Goal: Information Seeking & Learning: Learn about a topic

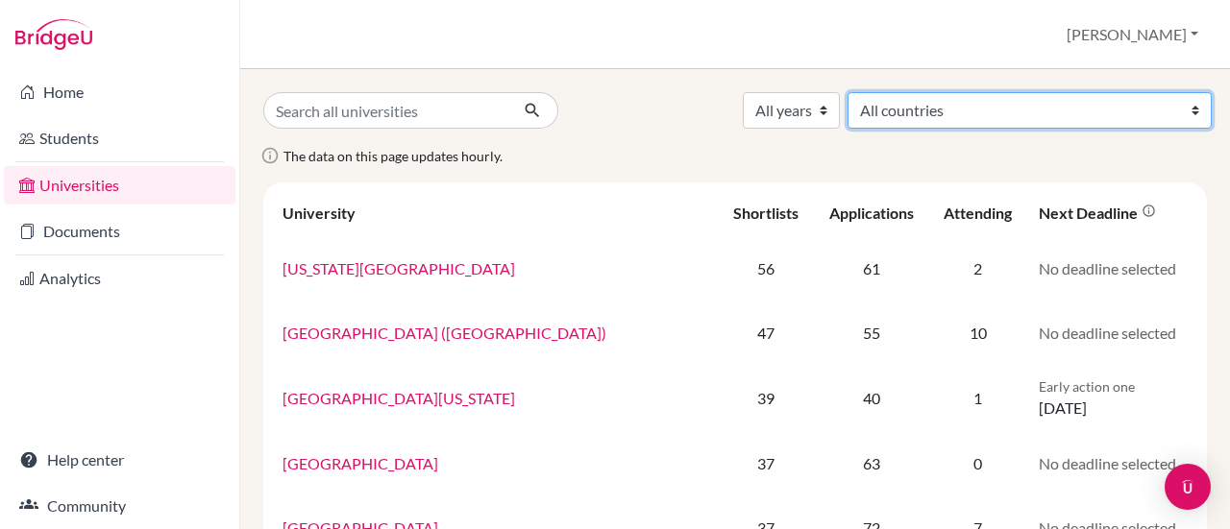
drag, startPoint x: 0, startPoint y: 0, endPoint x: 1067, endPoint y: 116, distance: 1072.9
click at [1067, 116] on select "All countries Argentina Australia Belgium Brazil Canada China Colombia Croatia …" at bounding box center [1030, 110] width 364 height 37
select select "234"
click at [990, 92] on select "All countries Argentina Australia Belgium Brazil Canada China Colombia Croatia …" at bounding box center [1030, 110] width 364 height 37
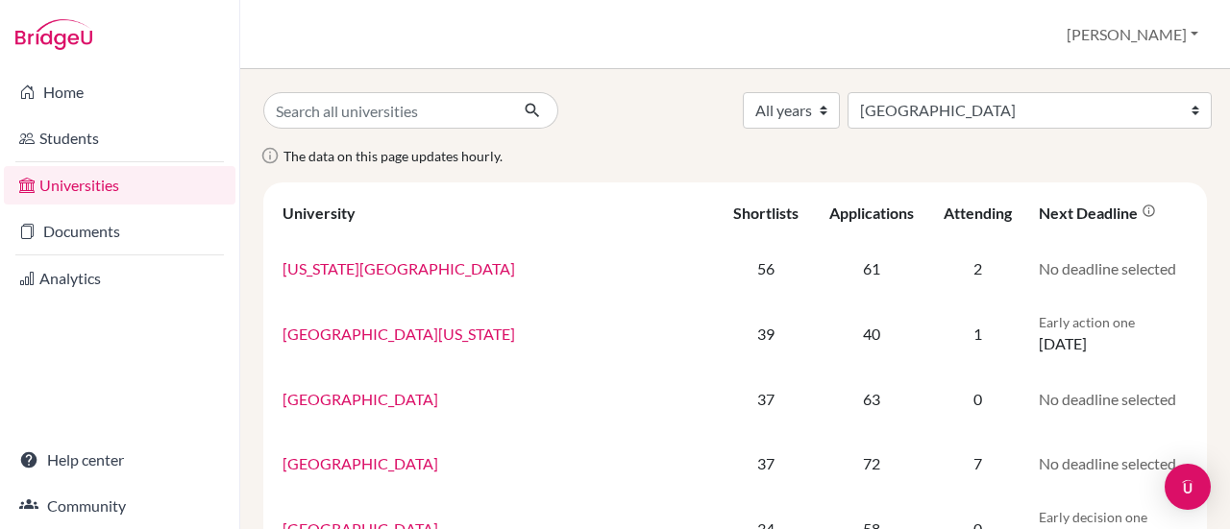
select select "234"
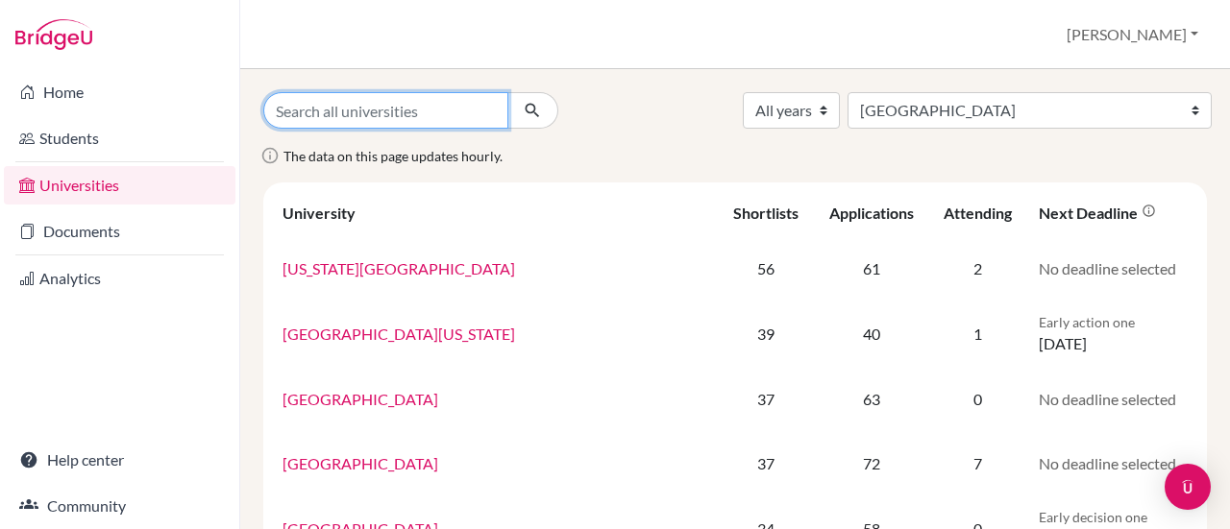
click at [368, 118] on input "Search all universities" at bounding box center [385, 110] width 245 height 37
type input "[PERSON_NAME]"
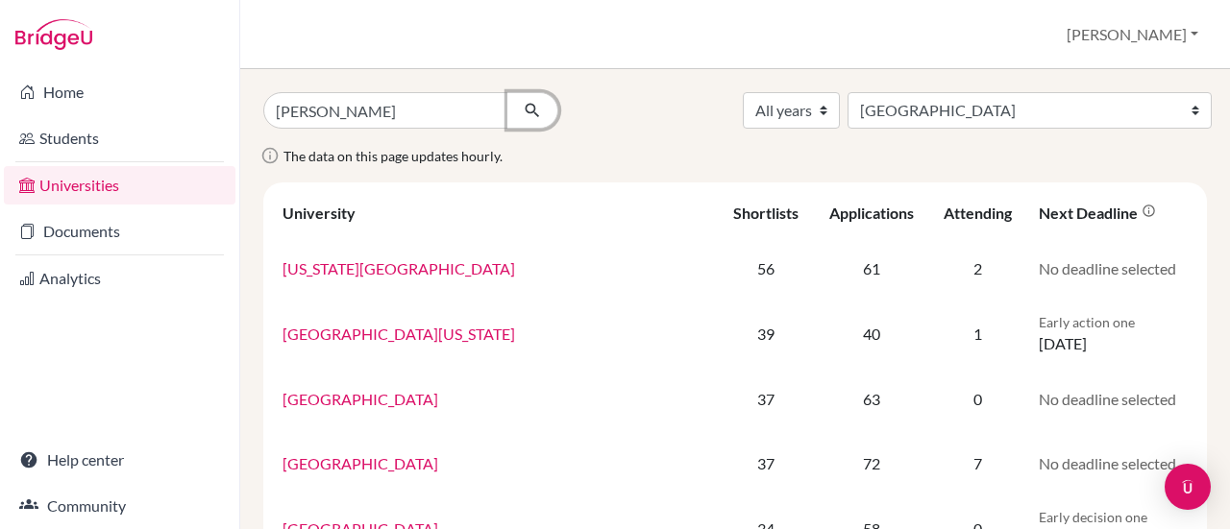
click at [534, 116] on icon "submit" at bounding box center [532, 110] width 19 height 19
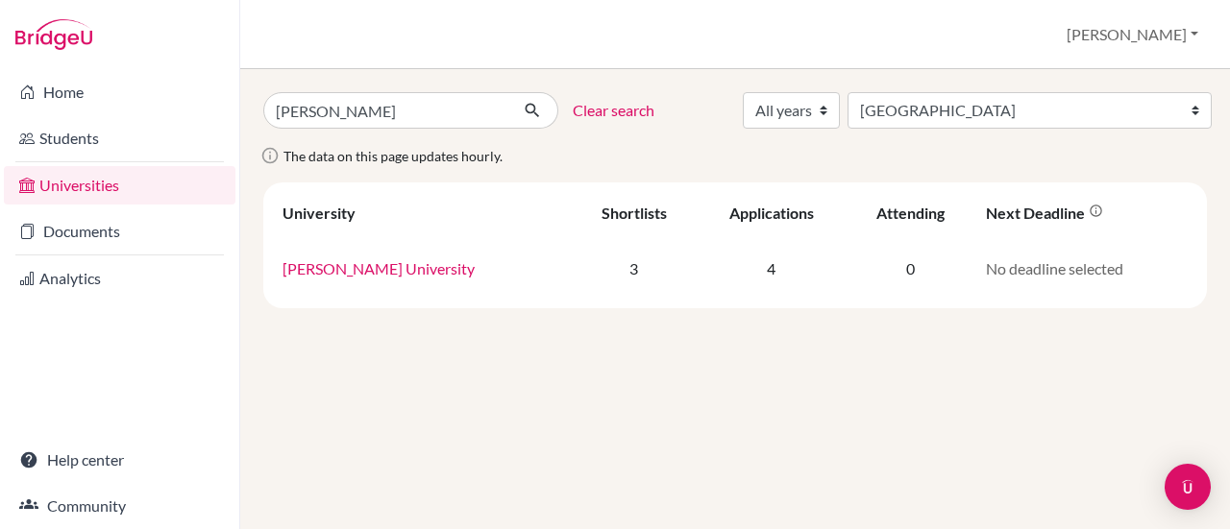
select select "234"
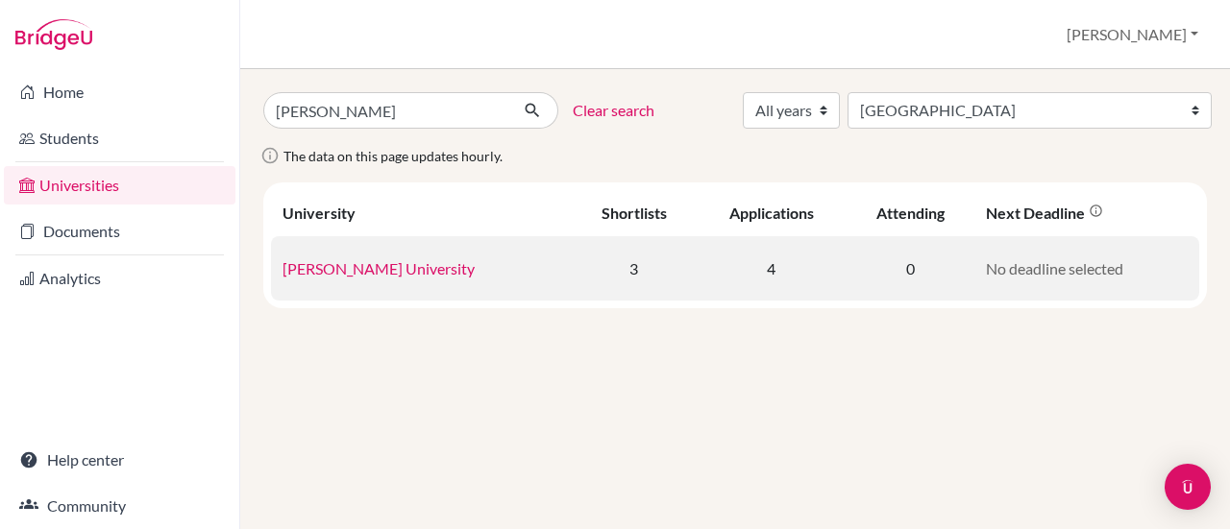
click at [371, 267] on link "[PERSON_NAME] University" at bounding box center [379, 268] width 192 height 18
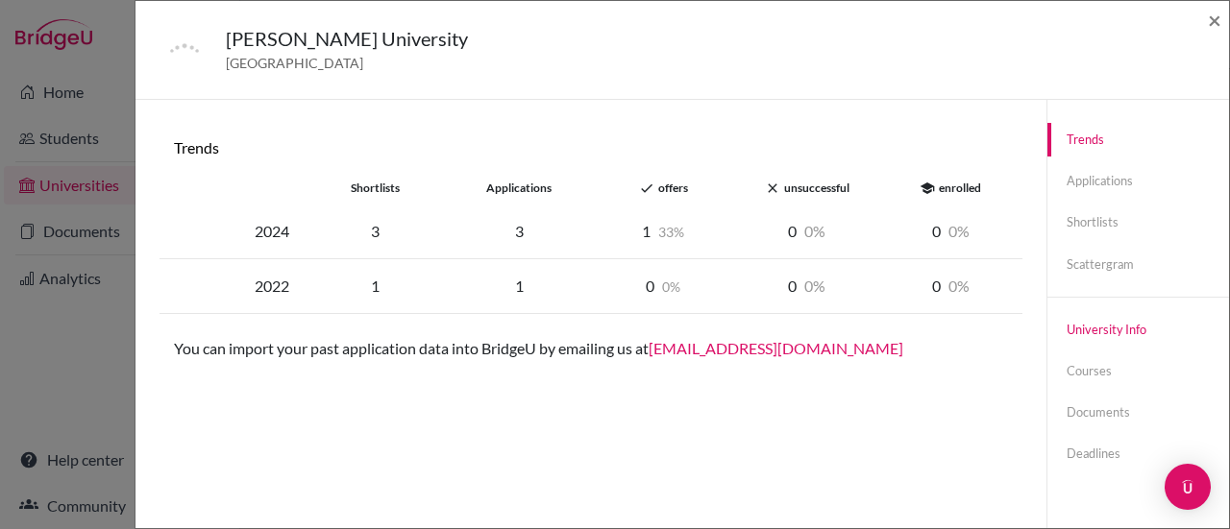
click at [1099, 330] on link "University info" at bounding box center [1138, 330] width 182 height 34
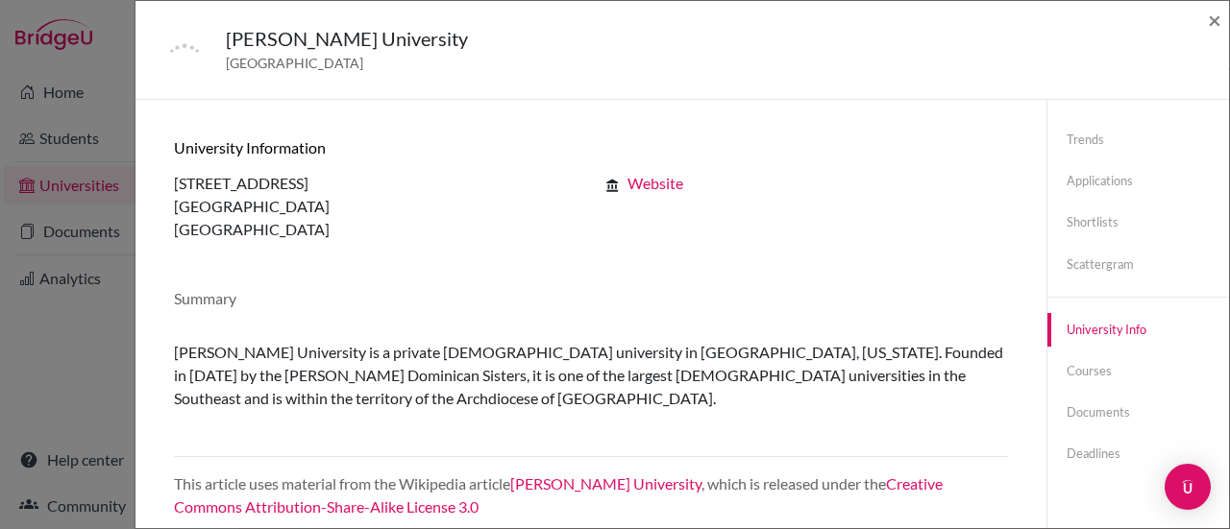
click at [651, 180] on link "Website" at bounding box center [655, 183] width 56 height 18
